Goal: Find specific page/section: Find specific page/section

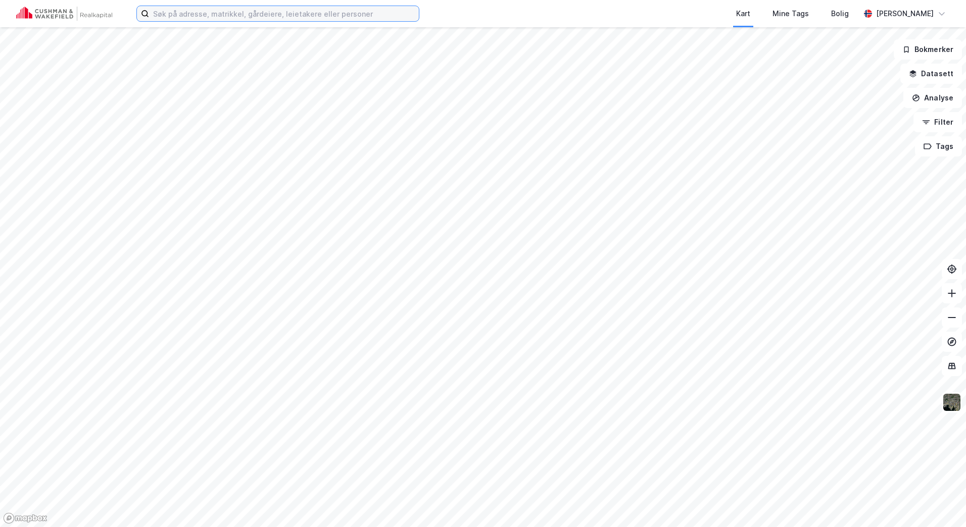
click at [268, 10] on input at bounding box center [284, 13] width 270 height 15
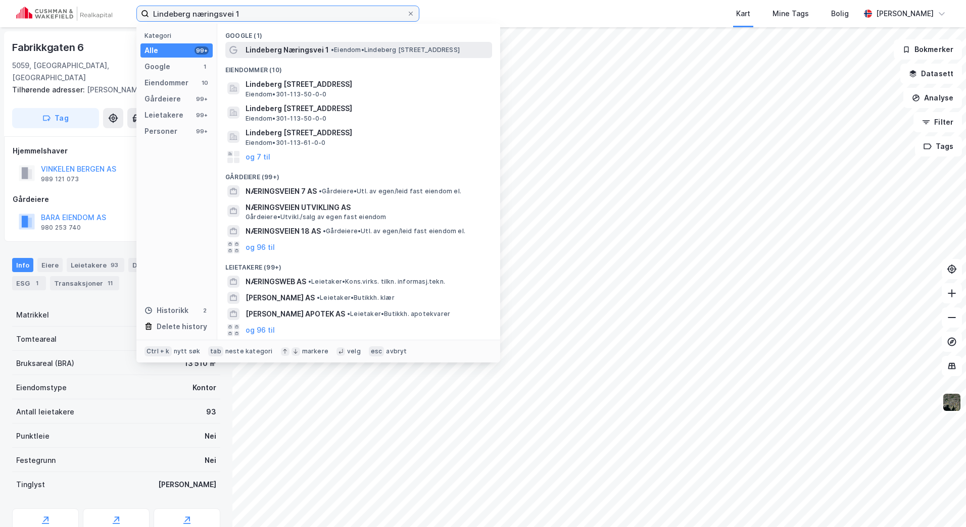
type input "Lindeberg næringsvei 1"
click at [347, 45] on div "Lindeberg Næringsvei 1 • Eiendom • [STREET_ADDRESS]" at bounding box center [367, 50] width 244 height 12
